Goal: Information Seeking & Learning: Find specific page/section

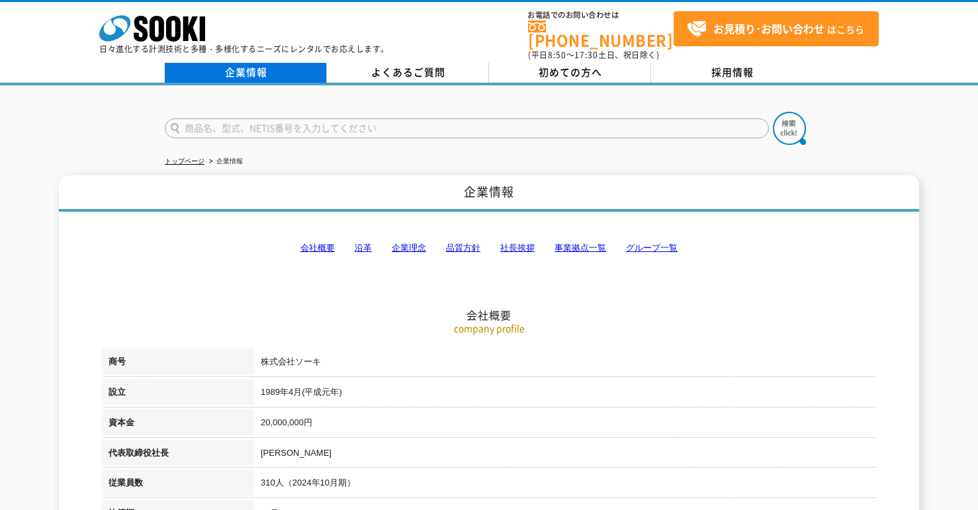
click at [250, 63] on link "企業情報" at bounding box center [246, 73] width 162 height 20
click at [252, 66] on link "企業情報" at bounding box center [246, 73] width 162 height 20
click at [471, 243] on link "品質方針" at bounding box center [463, 248] width 34 height 10
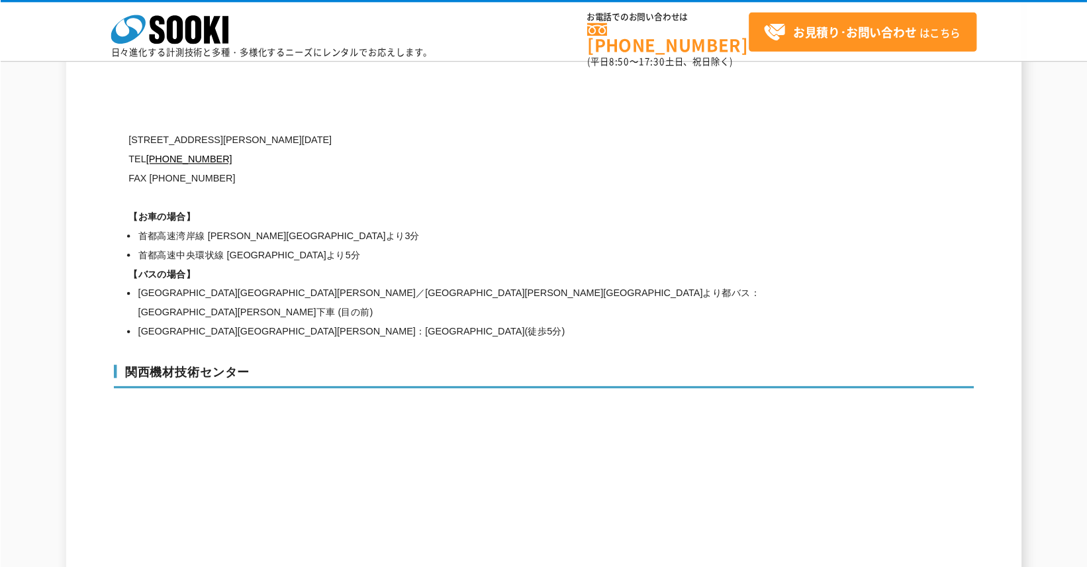
scroll to position [5710, 0]
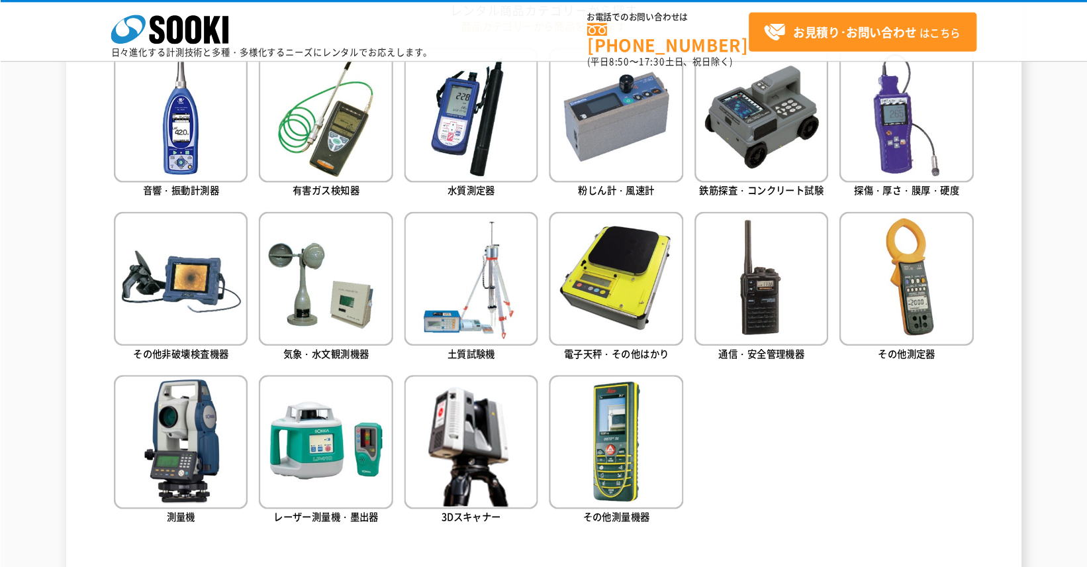
scroll to position [596, 0]
